Goal: Navigation & Orientation: Find specific page/section

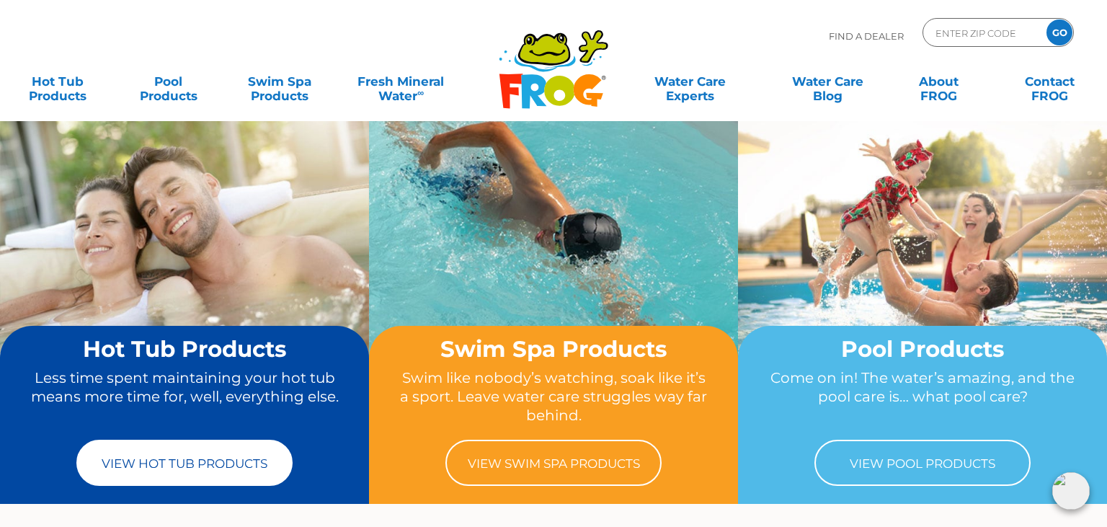
click at [155, 477] on link "View Hot Tub Products" at bounding box center [184, 463] width 216 height 46
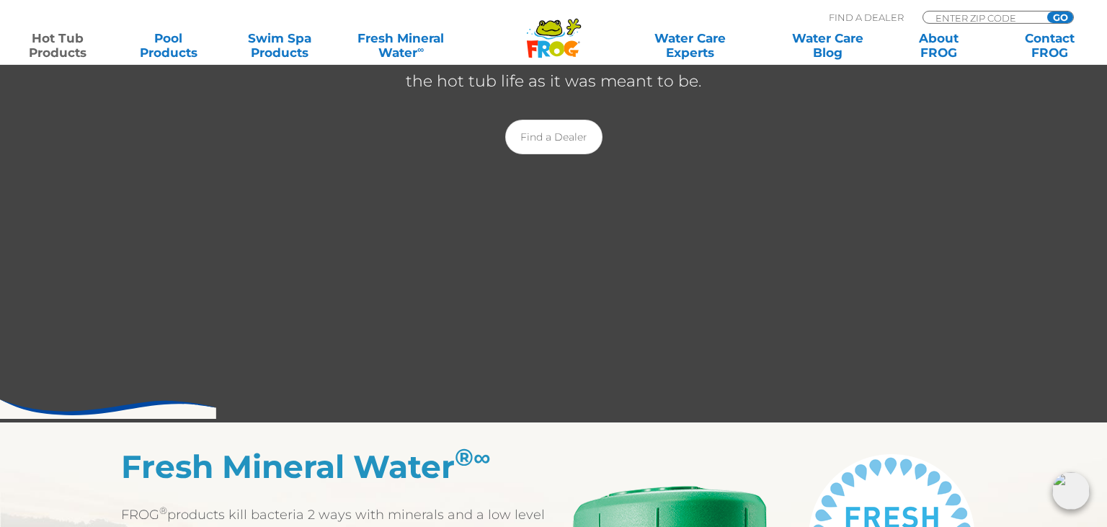
scroll to position [329, 0]
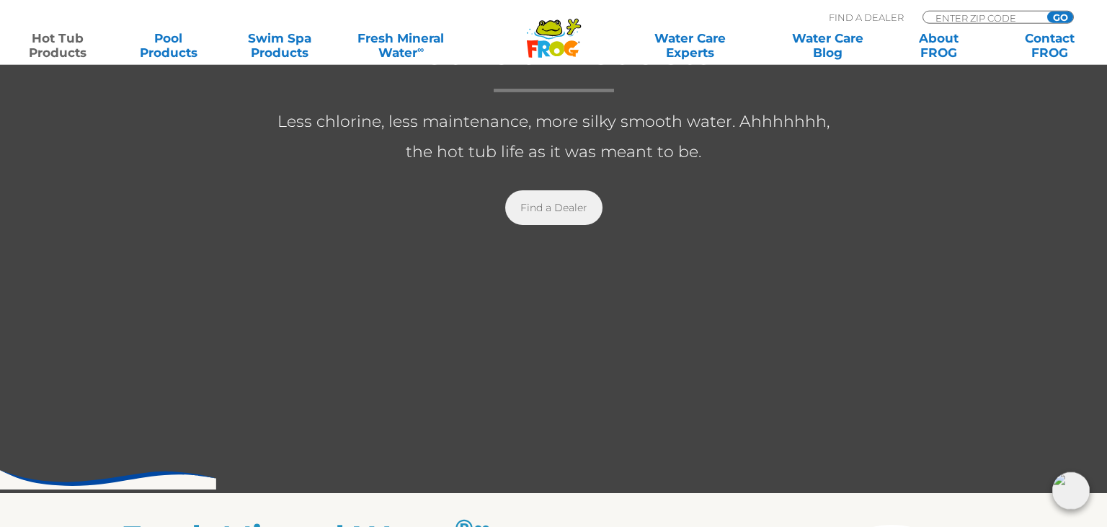
click at [564, 201] on link "Find a Dealer" at bounding box center [553, 207] width 97 height 35
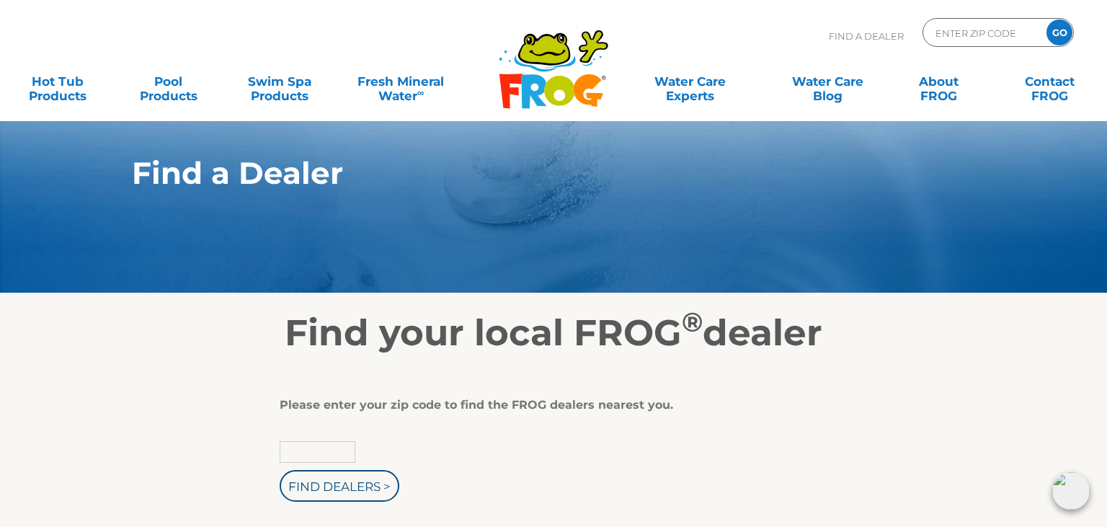
click at [285, 455] on input "text" at bounding box center [318, 452] width 76 height 22
type input "98664"
click at [300, 490] on input "Find Dealers >" at bounding box center [340, 486] width 120 height 32
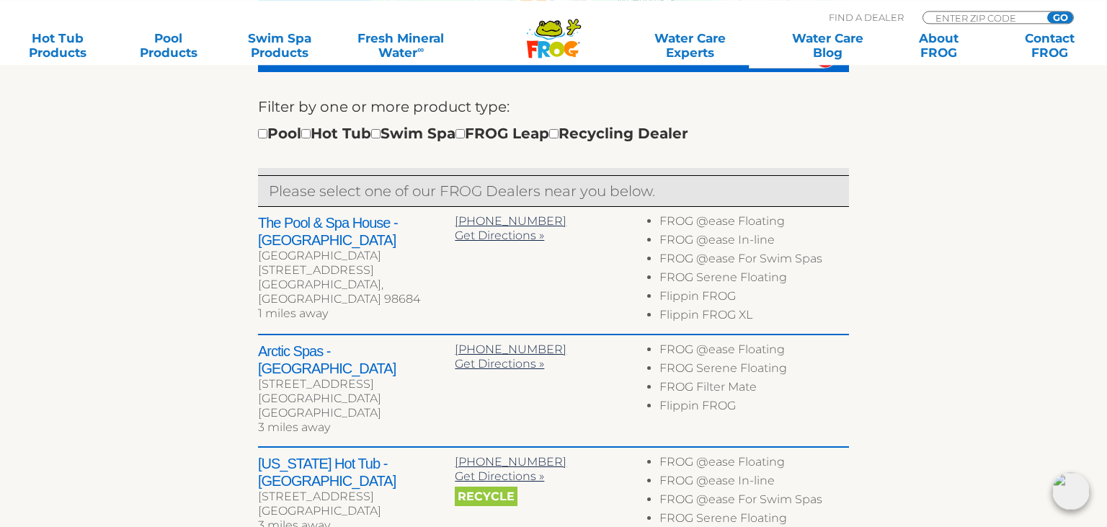
scroll to position [476, 0]
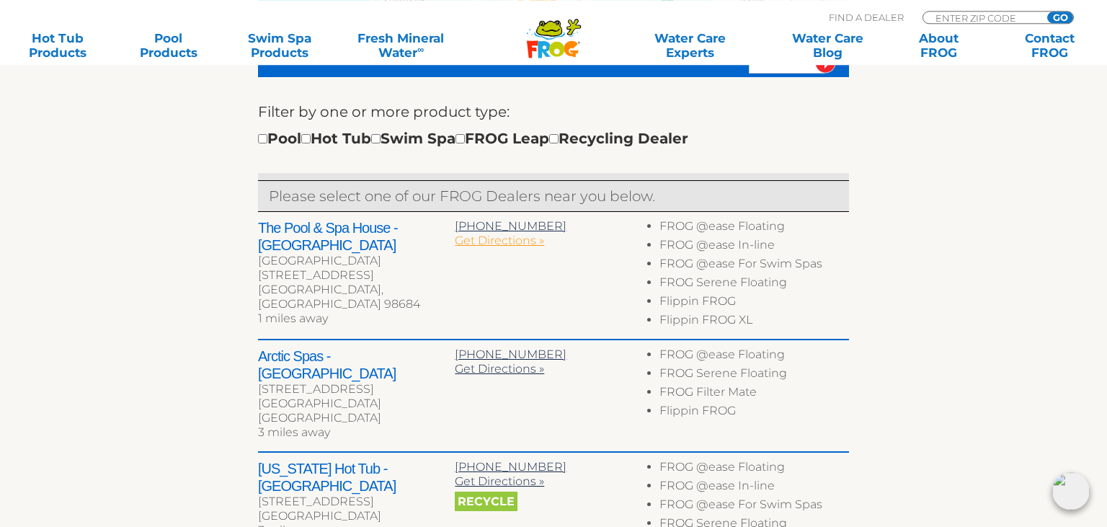
click at [481, 239] on span "Get Directions »" at bounding box center [499, 241] width 89 height 14
click at [985, 171] on div "To navigate the map with touch gestures double-tap and hold your finger on the …" at bounding box center [553, 372] width 887 height 988
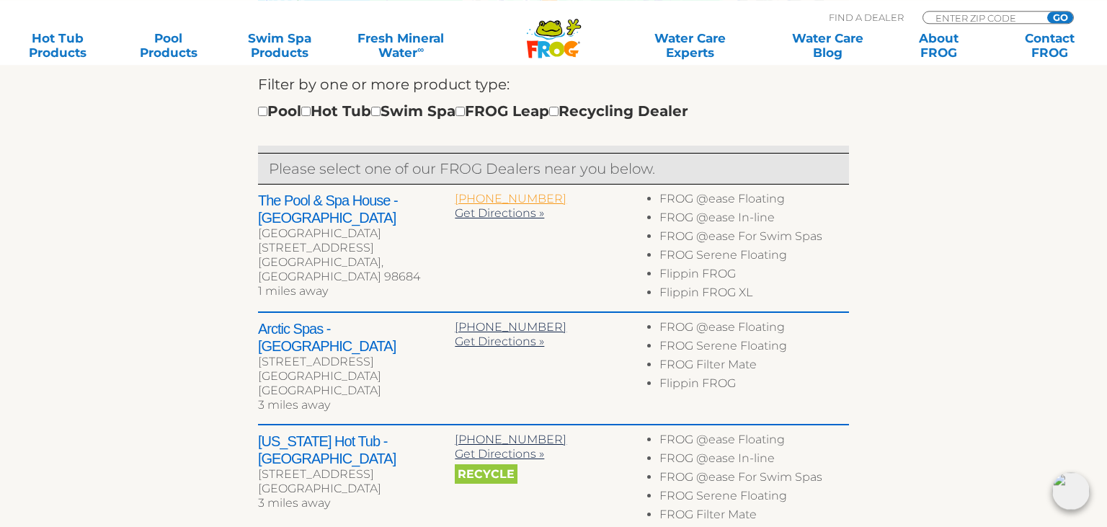
click at [486, 195] on span "360-253-3769" at bounding box center [511, 199] width 112 height 14
click at [678, 92] on div "Filter by one or more product type: Pool Hot Tub Swim Spa FROG Leap Recycling D…" at bounding box center [553, 98] width 591 height 50
click at [0, 181] on section "Find your local FROG ® dealer To navigate the map with touch gestures double-ta…" at bounding box center [553, 315] width 1107 height 1050
